Goal: Information Seeking & Learning: Learn about a topic

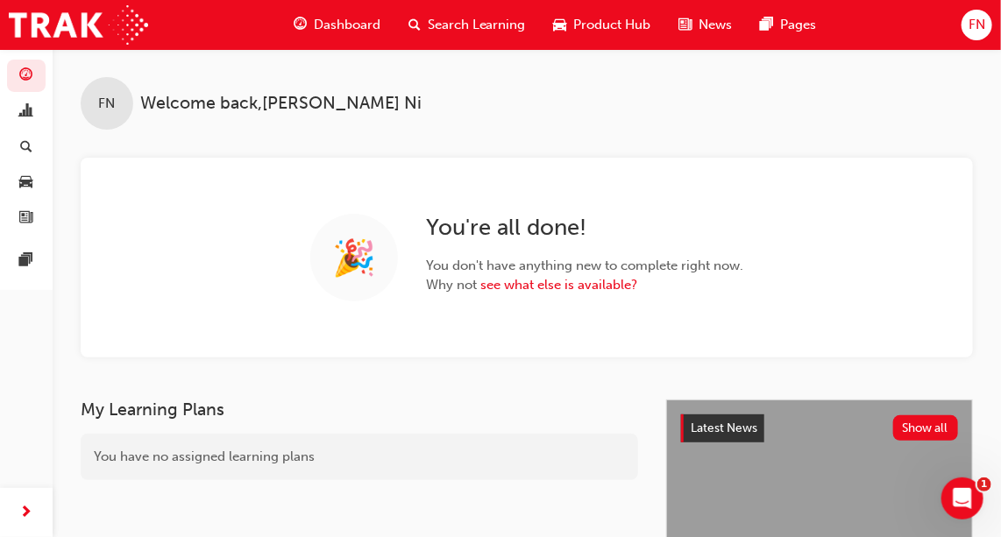
click at [459, 18] on span "Search Learning" at bounding box center [477, 25] width 98 height 20
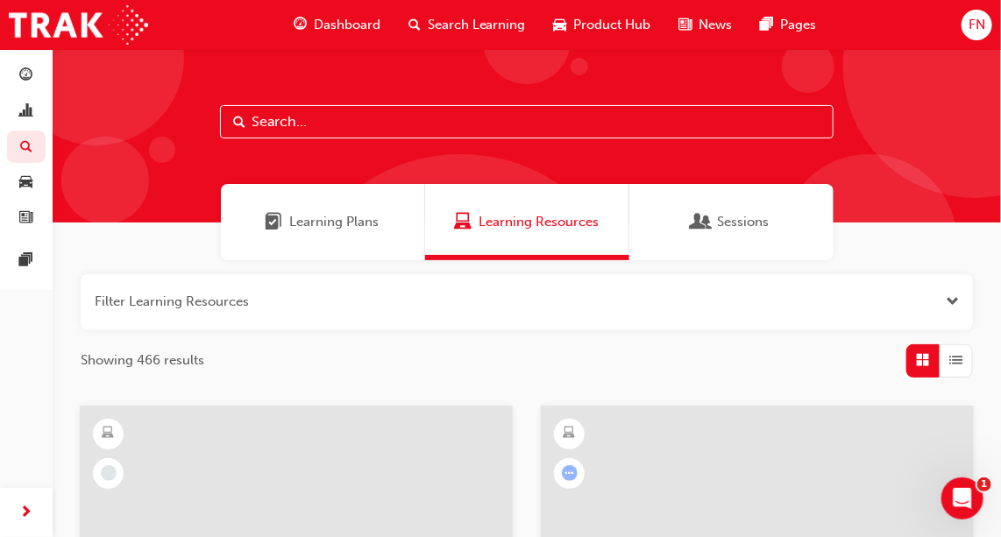
click at [380, 124] on input "text" at bounding box center [527, 121] width 614 height 33
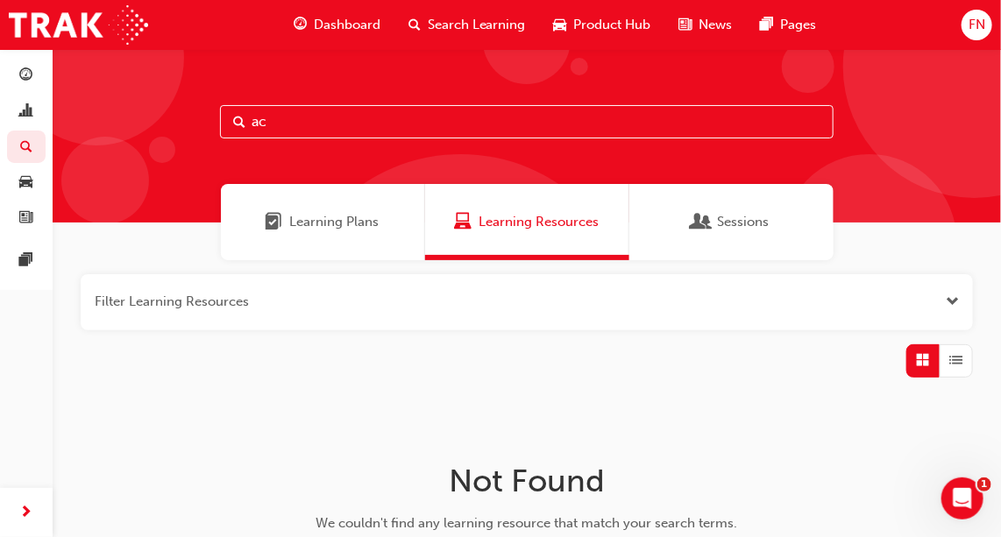
type input "a"
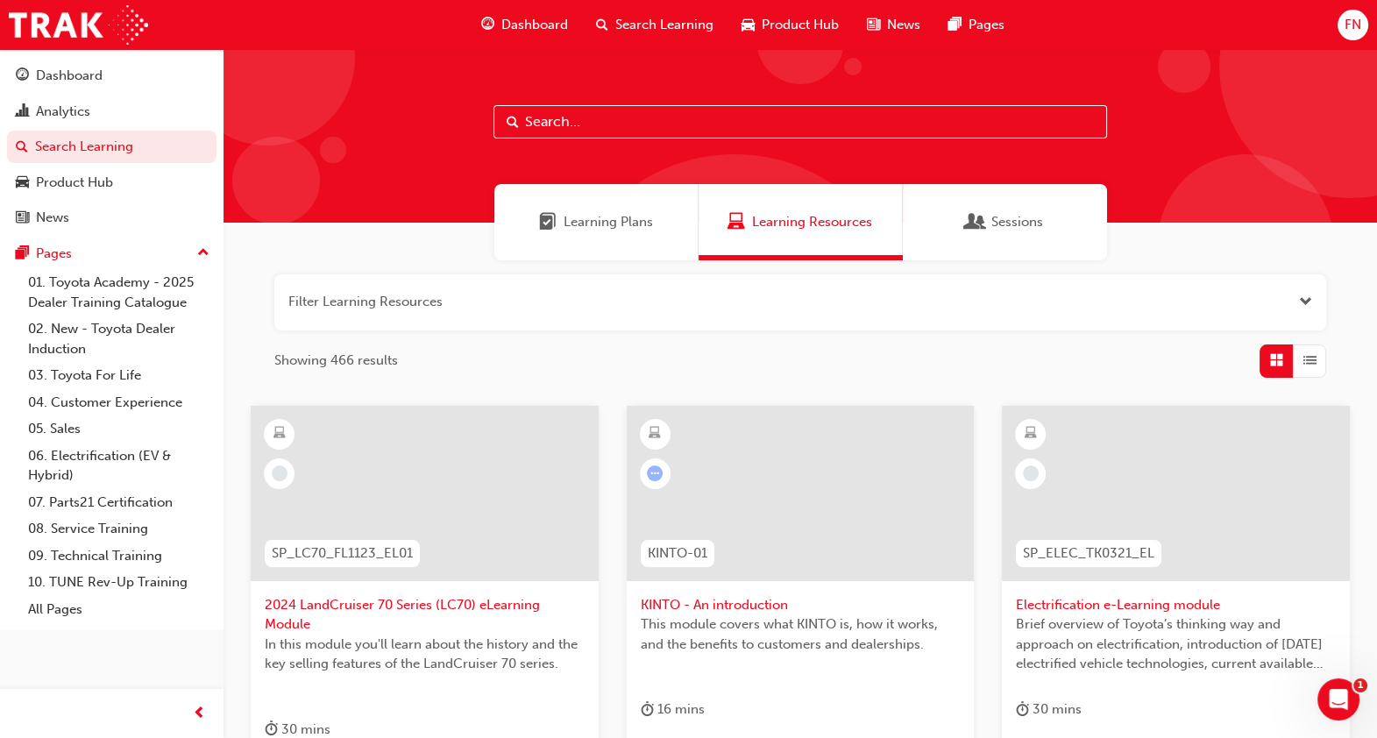
click at [588, 121] on input "text" at bounding box center [800, 121] width 614 height 33
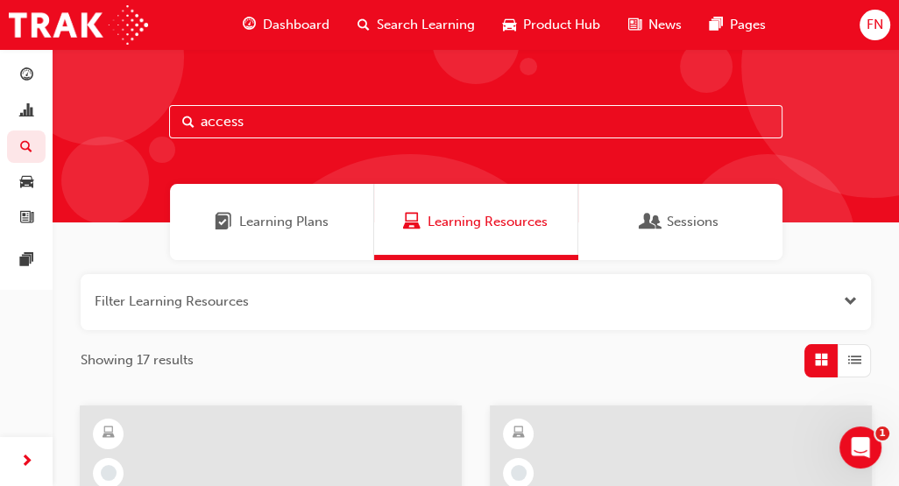
type input "access"
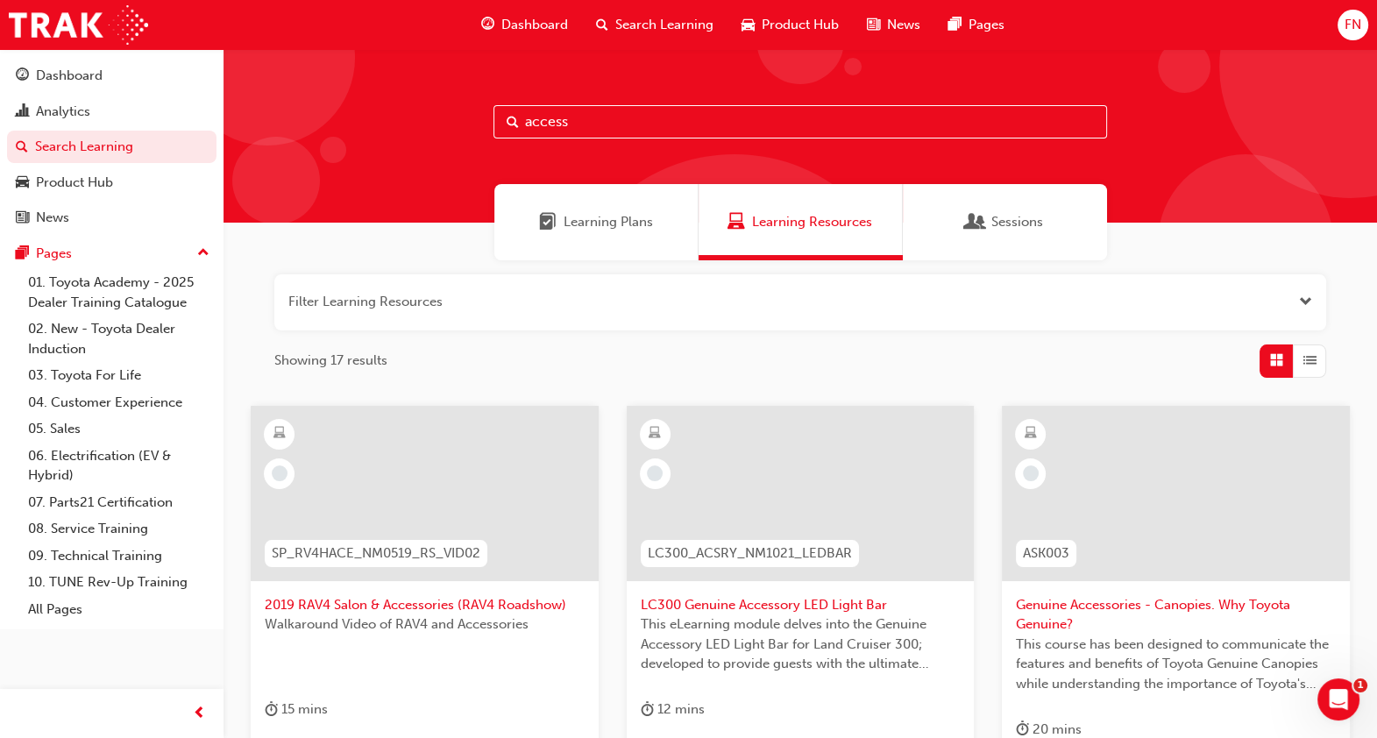
click at [692, 536] on span "LC300 Genuine Accessory LED Light Bar" at bounding box center [801, 605] width 320 height 20
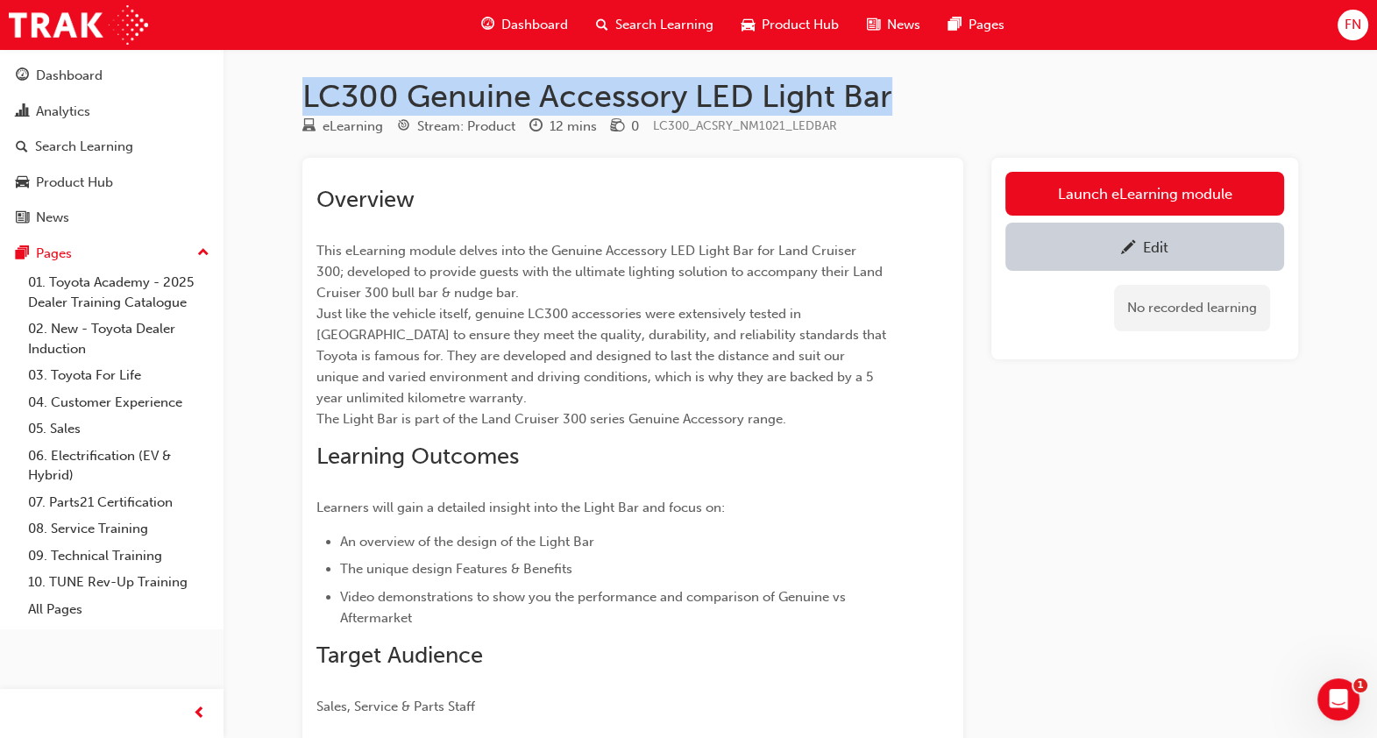
drag, startPoint x: 897, startPoint y: 93, endPoint x: 315, endPoint y: 97, distance: 582.0
click at [315, 97] on h1 "LC300 Genuine Accessory LED Light Bar" at bounding box center [800, 96] width 996 height 39
copy h1 "C300 Genuine Accessory LED Light Bar"
click at [365, 91] on h1 "LC300 Genuine Accessory LED Light Bar" at bounding box center [800, 96] width 996 height 39
drag, startPoint x: 305, startPoint y: 90, endPoint x: 907, endPoint y: 103, distance: 602.3
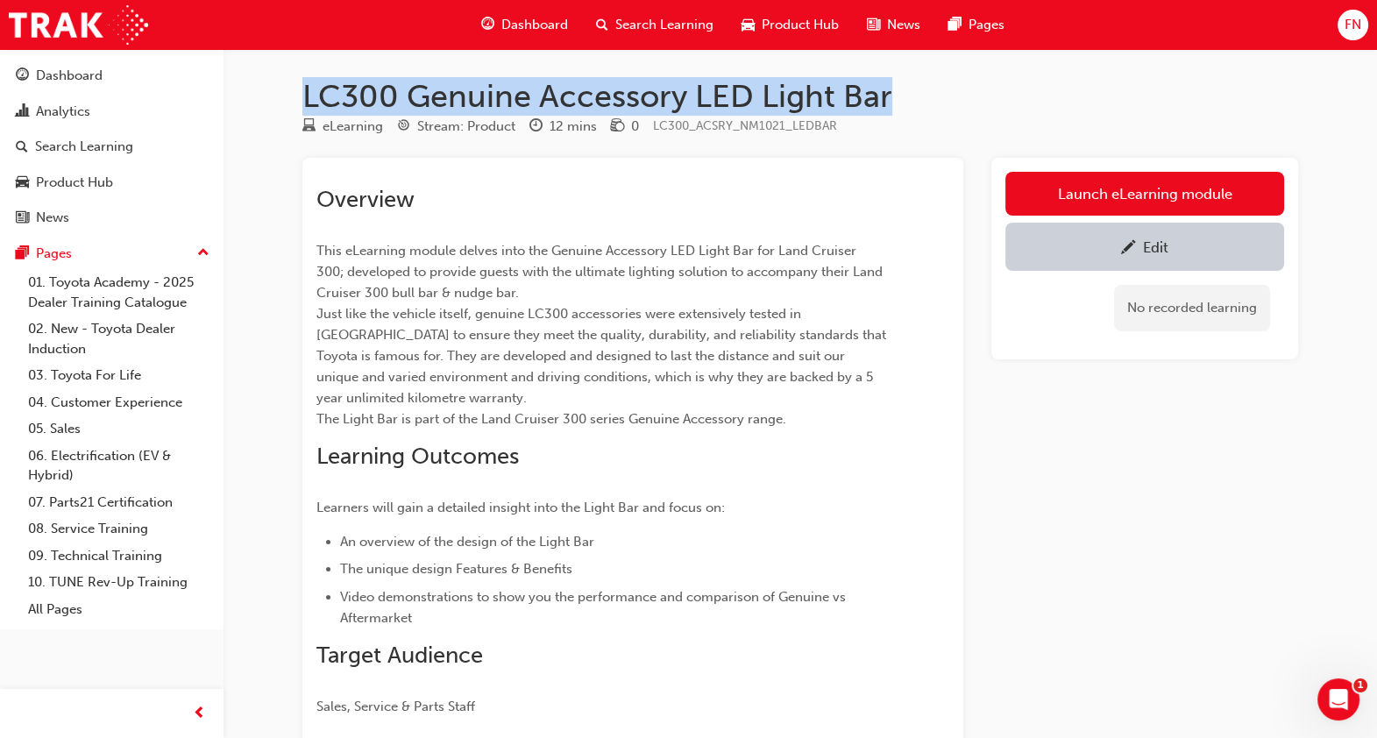
click at [909, 103] on h1 "LC300 Genuine Accessory LED Light Bar" at bounding box center [800, 96] width 996 height 39
drag, startPoint x: 907, startPoint y: 103, endPoint x: 868, endPoint y: 90, distance: 41.3
copy h1 "LC300 Genuine Accessory LED Light Bar"
